Goal: Information Seeking & Learning: Learn about a topic

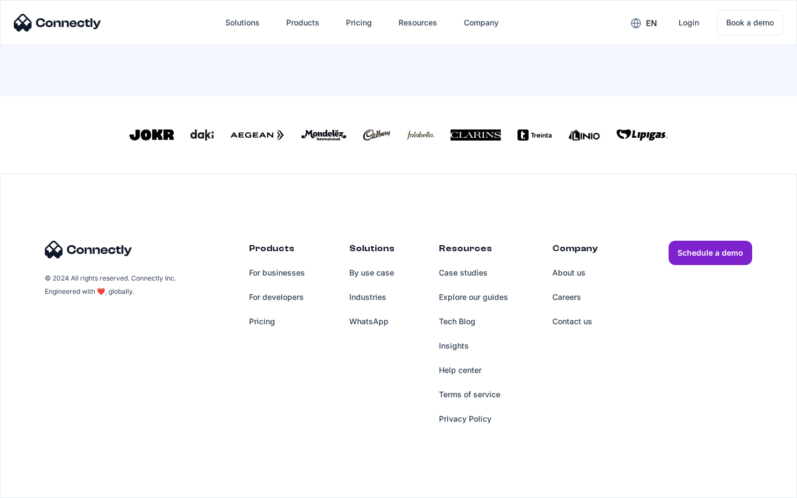
scroll to position [486, 0]
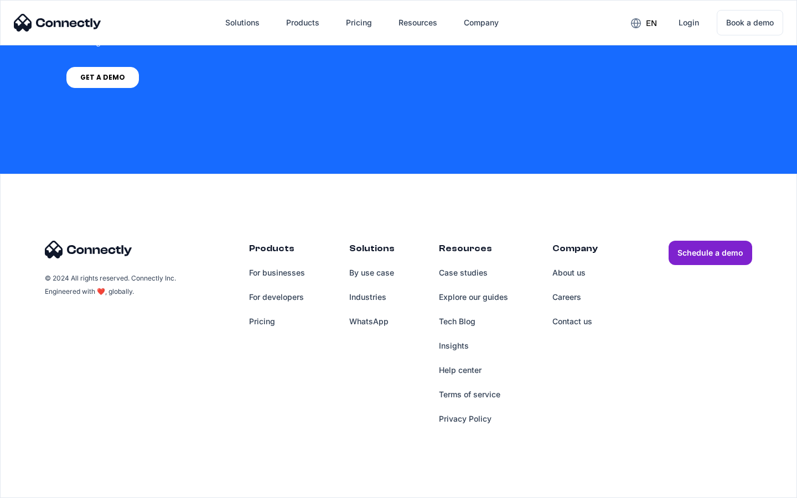
scroll to position [839, 0]
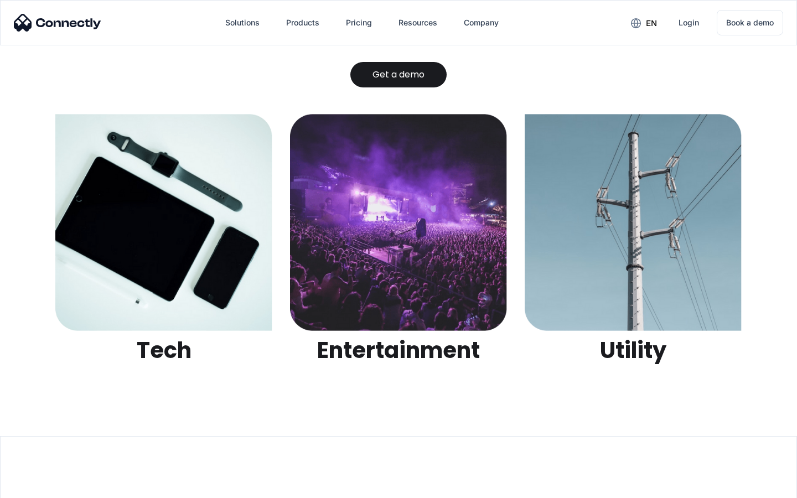
scroll to position [3493, 0]
